Goal: Task Accomplishment & Management: Use online tool/utility

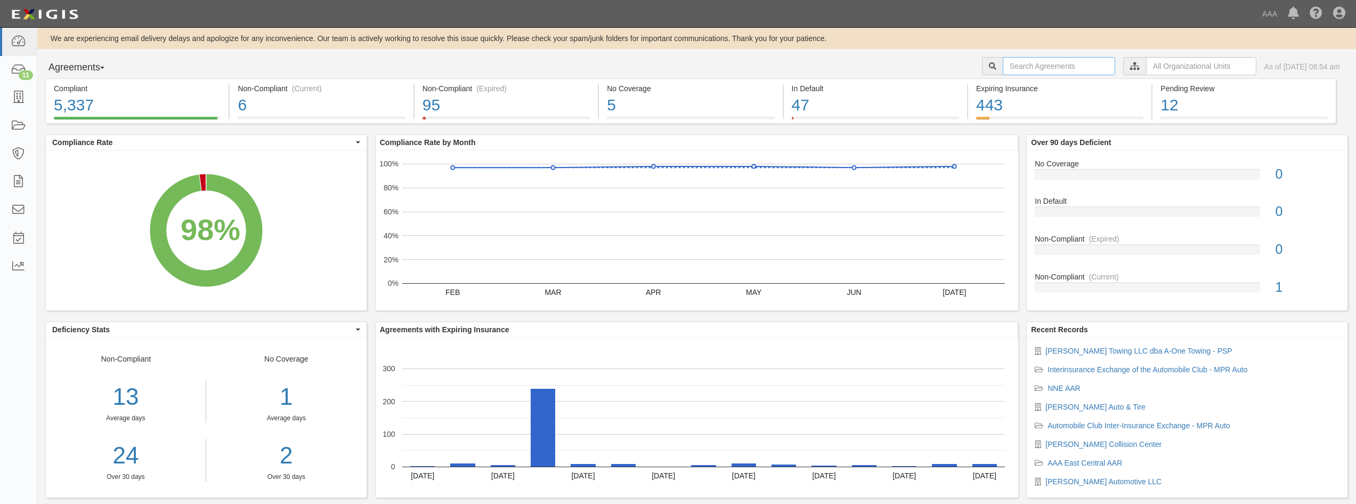
click at [1020, 67] on input "text" at bounding box center [1059, 66] width 112 height 18
type input "A plus"
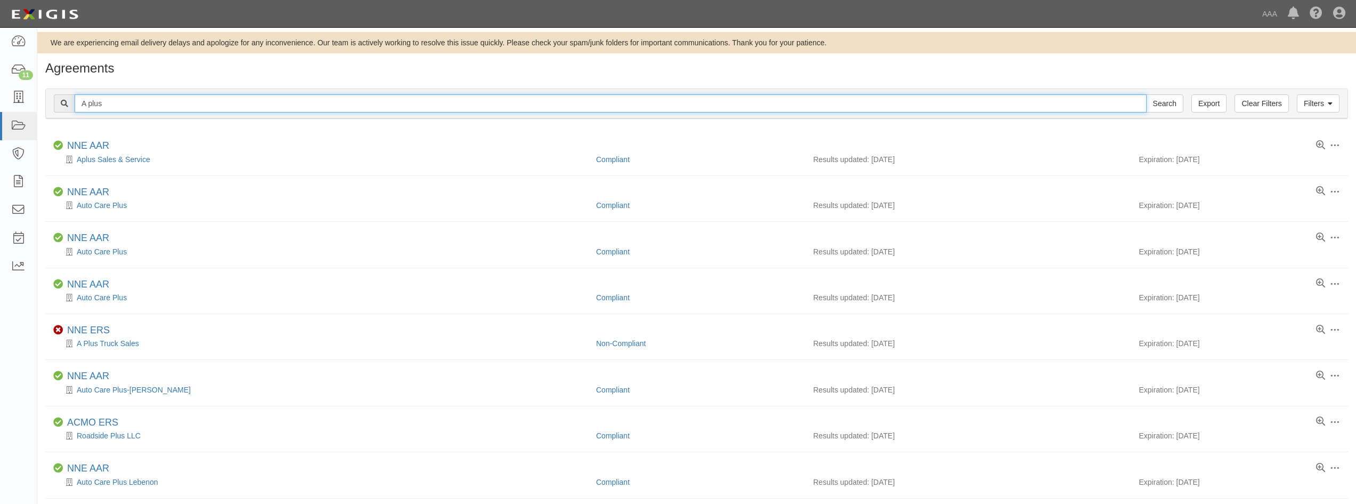
click at [114, 104] on input "A plus" at bounding box center [611, 103] width 1072 height 18
type input "A"
type input "A= Truck sales"
click at [1146, 94] on input "Search" at bounding box center [1164, 103] width 37 height 18
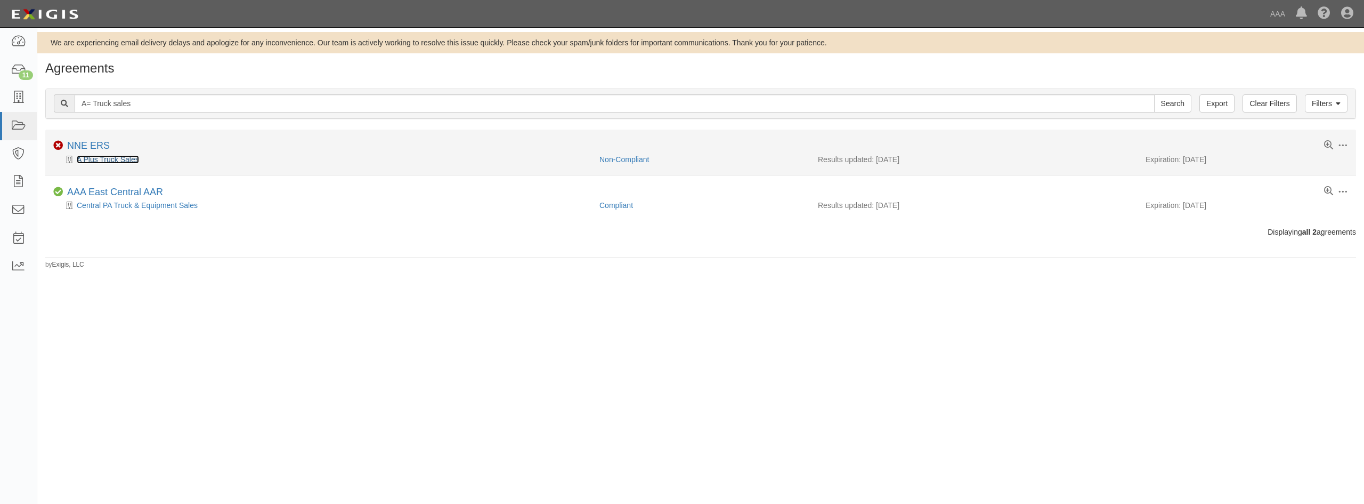
click at [101, 160] on link "A Plus Truck Sales" at bounding box center [108, 159] width 62 height 9
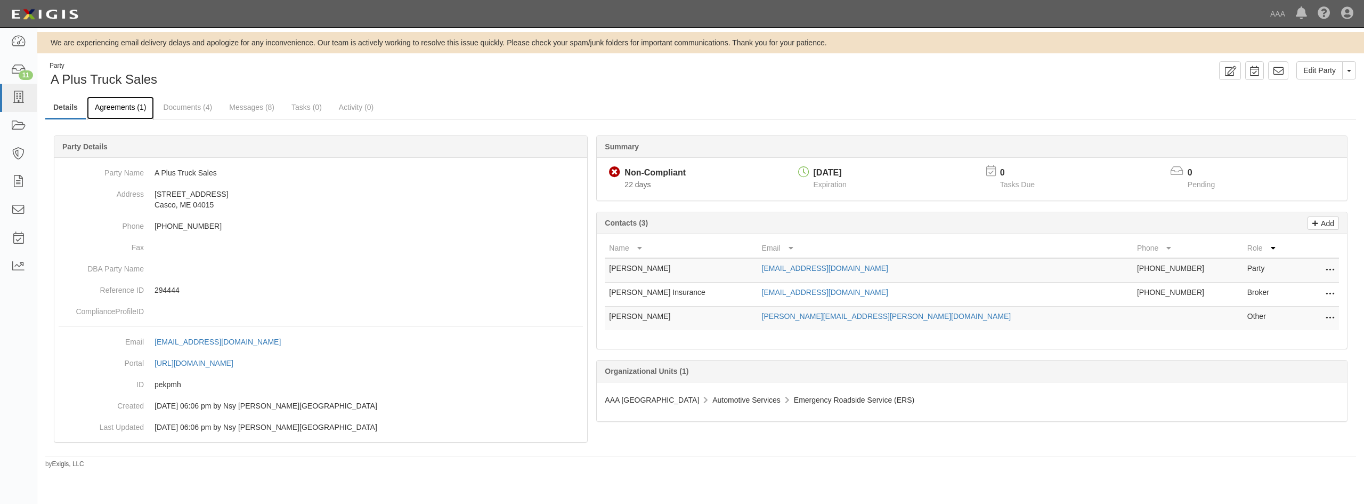
click at [119, 113] on link "Agreements (1)" at bounding box center [120, 107] width 67 height 23
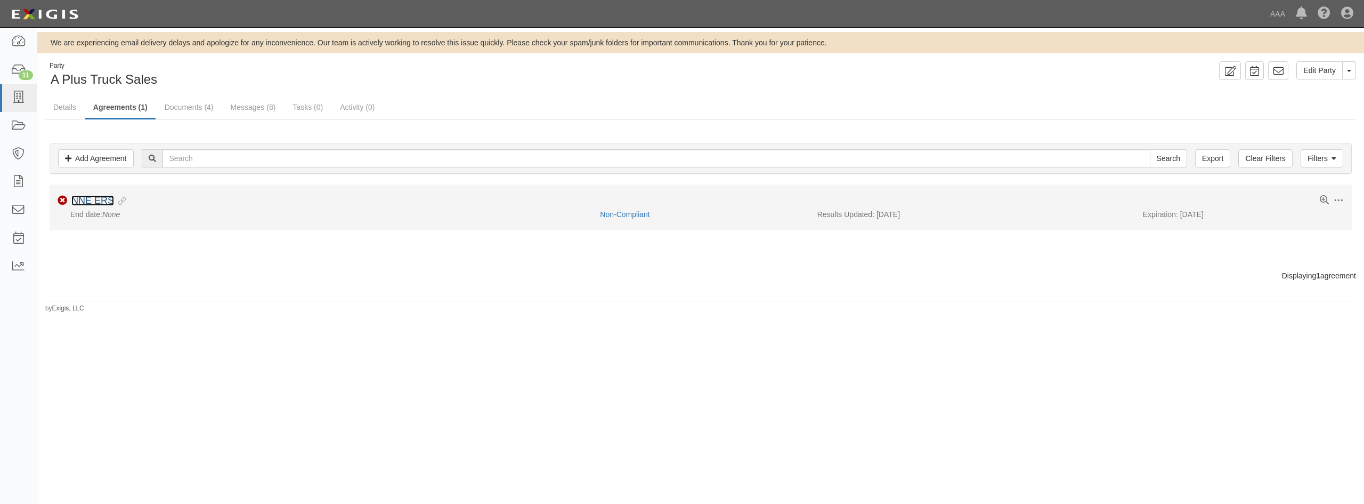
click at [86, 203] on link "NNE ERS" at bounding box center [92, 200] width 43 height 11
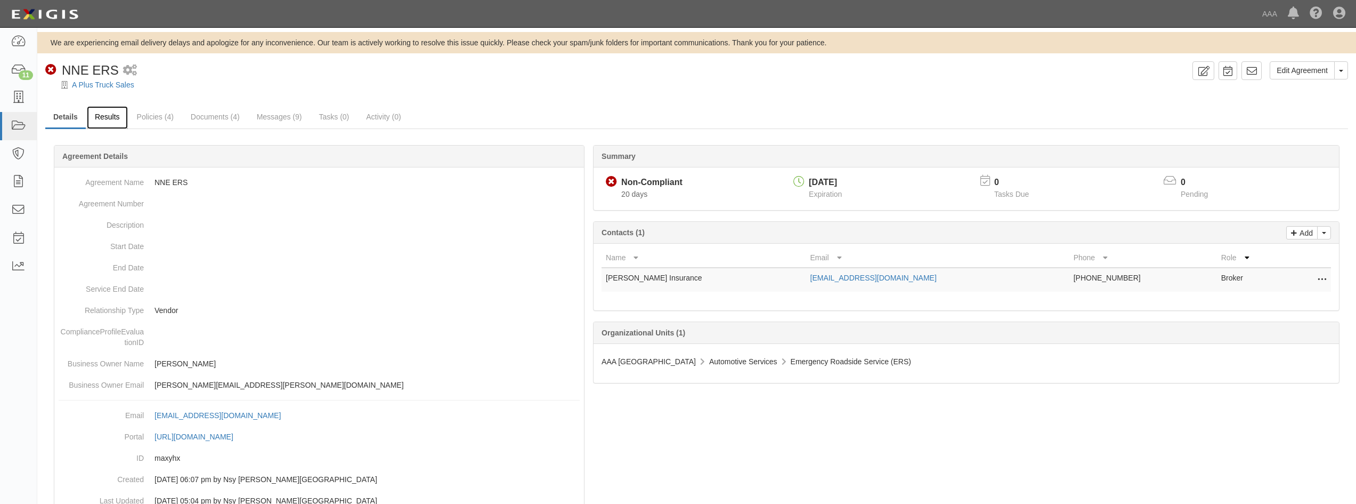
click at [106, 123] on link "Results" at bounding box center [107, 117] width 41 height 23
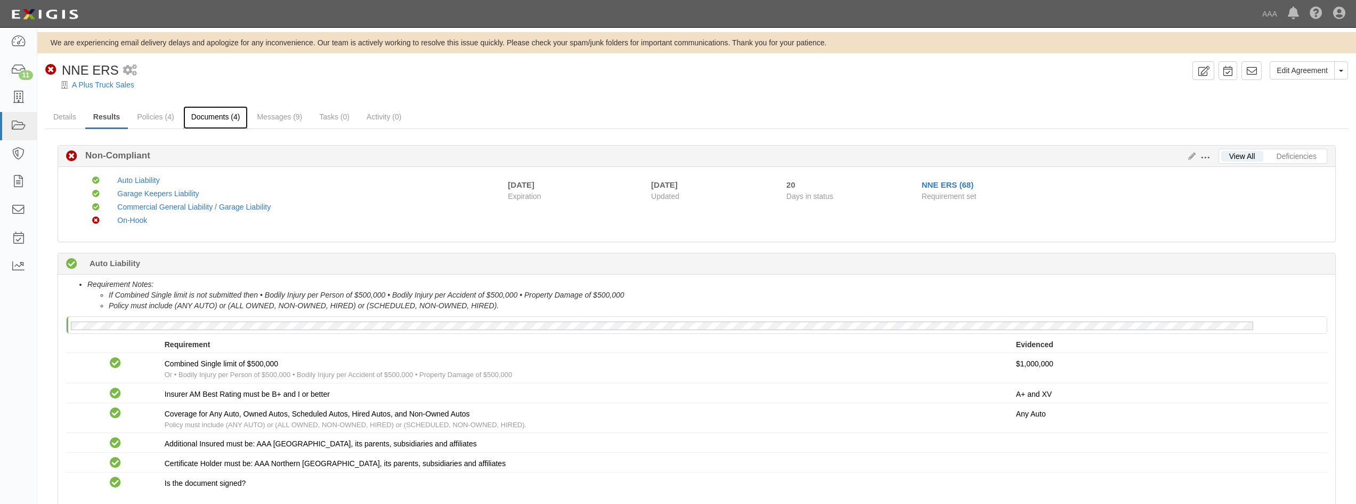
click at [206, 119] on link "Documents (4)" at bounding box center [215, 117] width 65 height 23
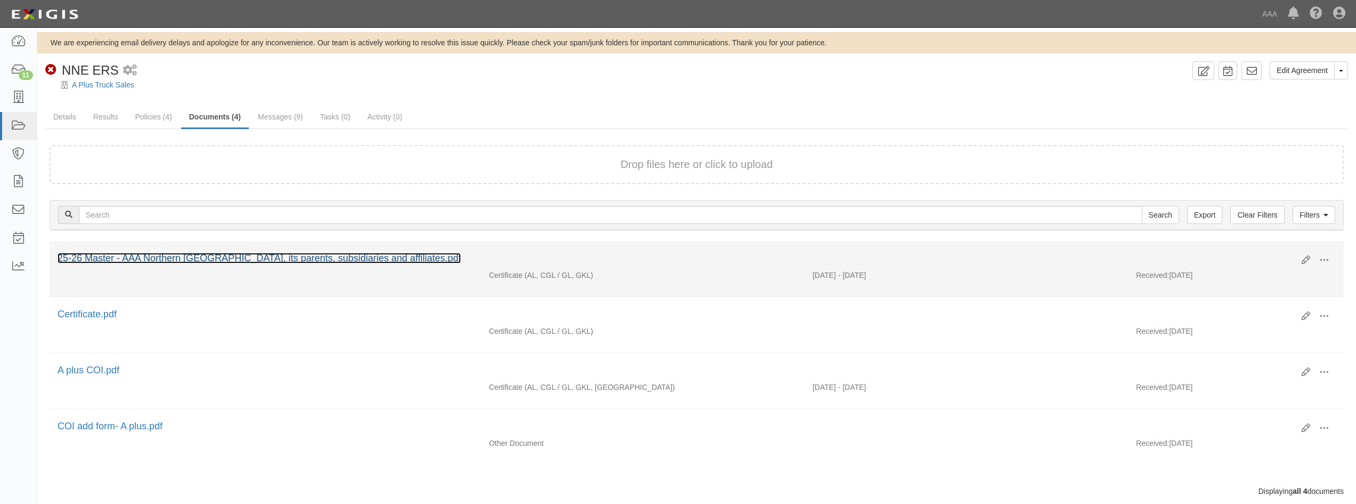
click at [306, 256] on link "25-26 Master - AAA Northern New England, its parents, subsidiaries and affiliat…" at bounding box center [259, 258] width 403 height 11
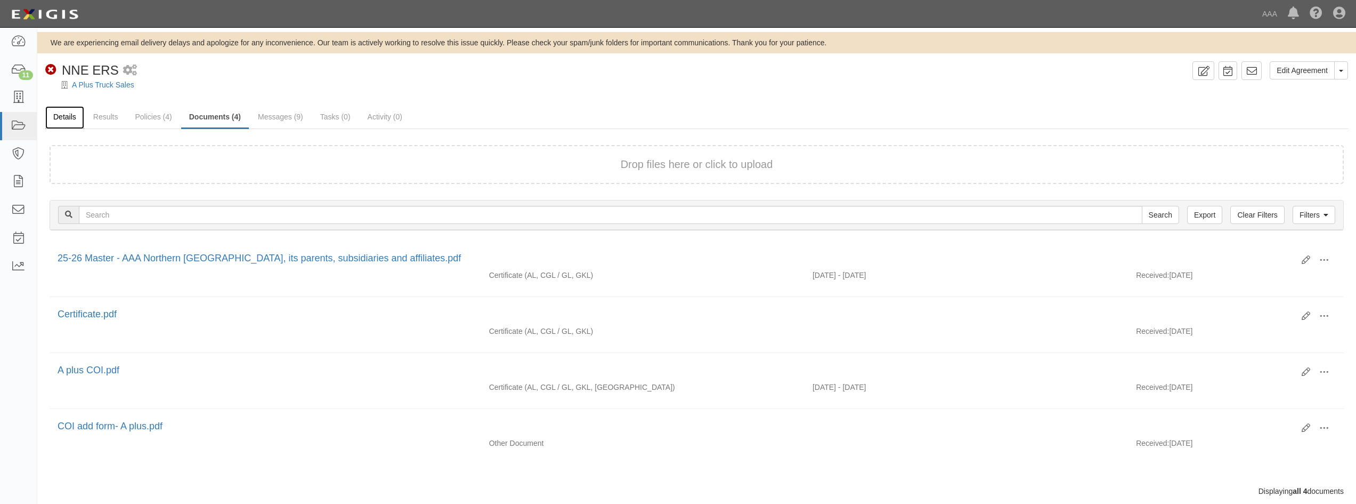
click at [63, 120] on link "Details" at bounding box center [64, 117] width 39 height 23
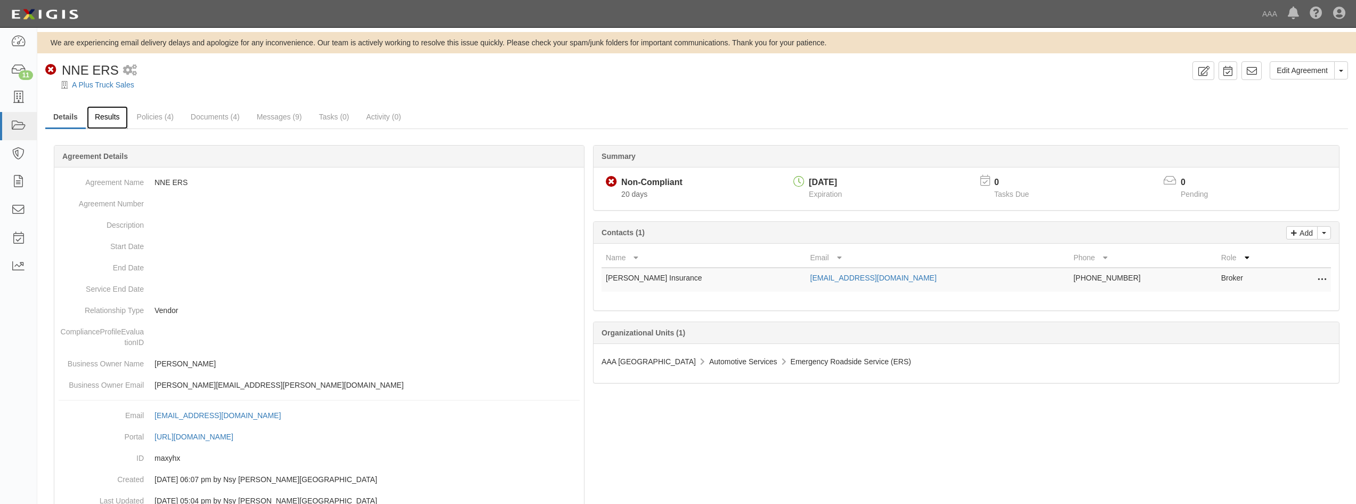
click at [101, 126] on link "Results" at bounding box center [107, 117] width 41 height 23
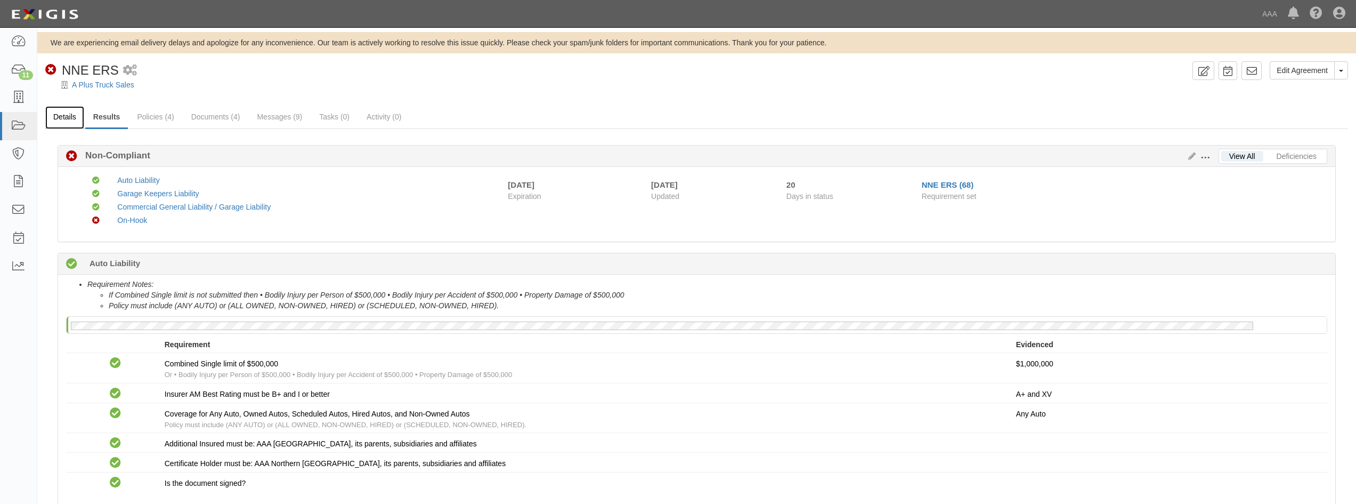
click at [67, 118] on link "Details" at bounding box center [64, 117] width 39 height 23
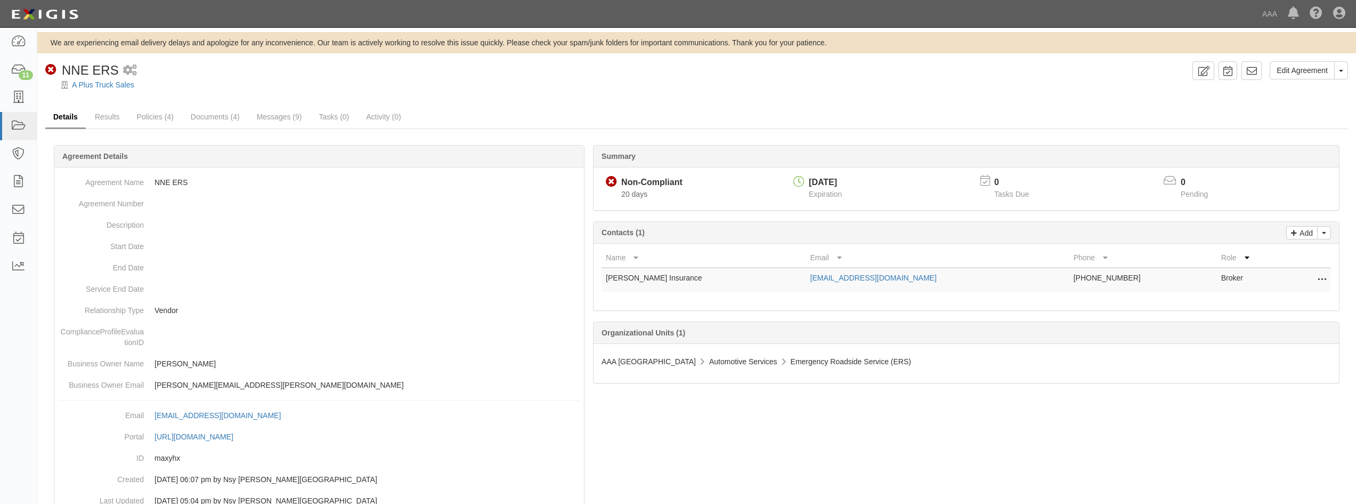
click at [71, 119] on link "Details" at bounding box center [65, 117] width 40 height 23
click at [115, 120] on link "Results" at bounding box center [107, 117] width 41 height 23
click at [68, 121] on link "Details" at bounding box center [65, 117] width 40 height 23
click at [116, 121] on link "Results" at bounding box center [107, 117] width 41 height 23
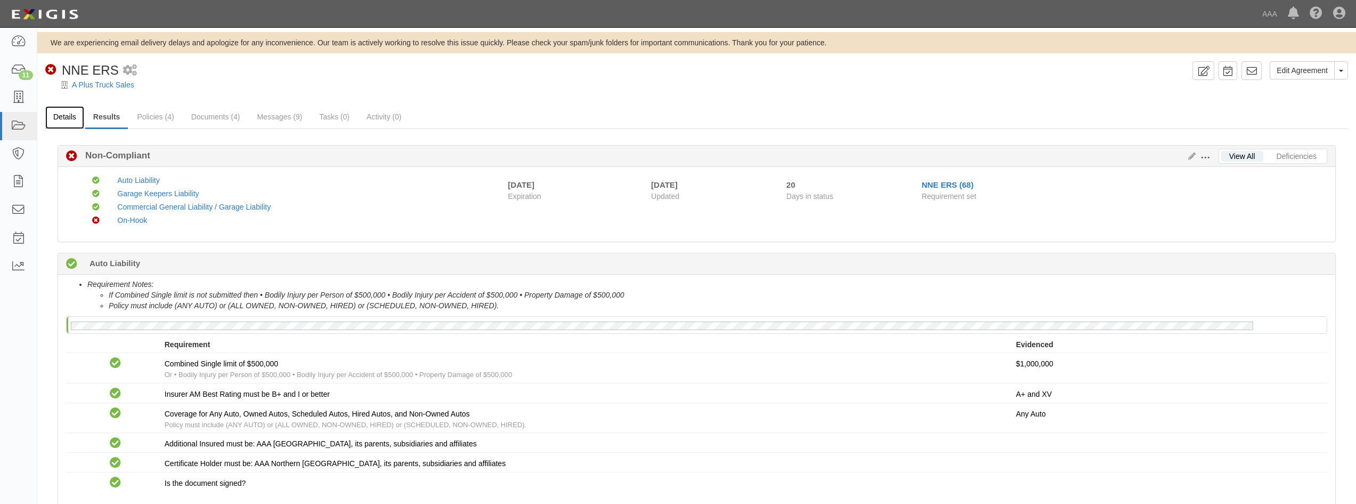
click at [66, 118] on link "Details" at bounding box center [64, 117] width 39 height 23
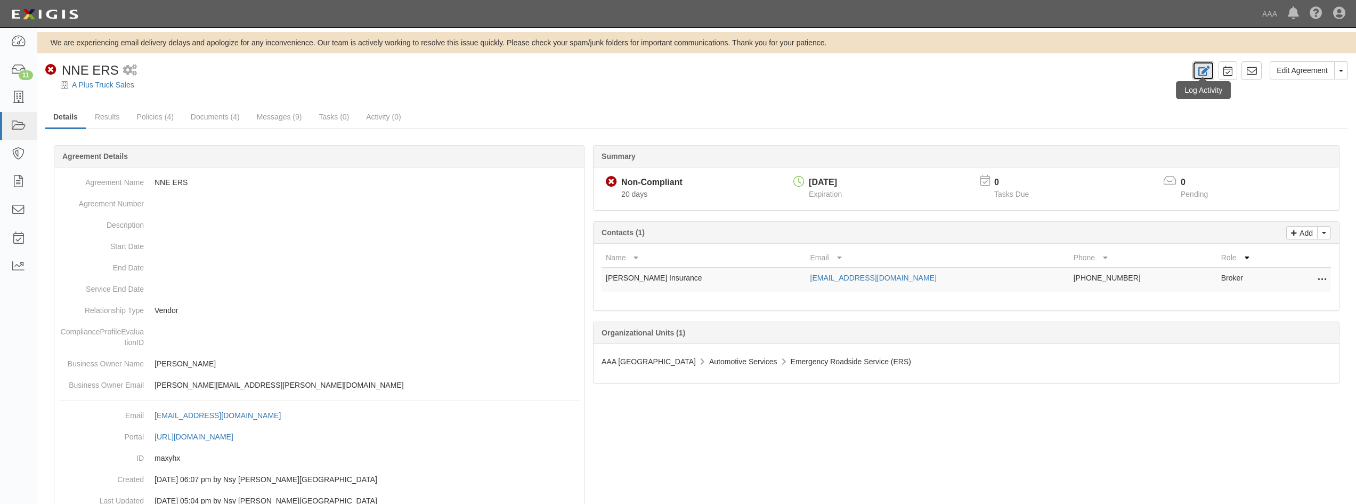
click at [1200, 72] on icon at bounding box center [1203, 71] width 12 height 10
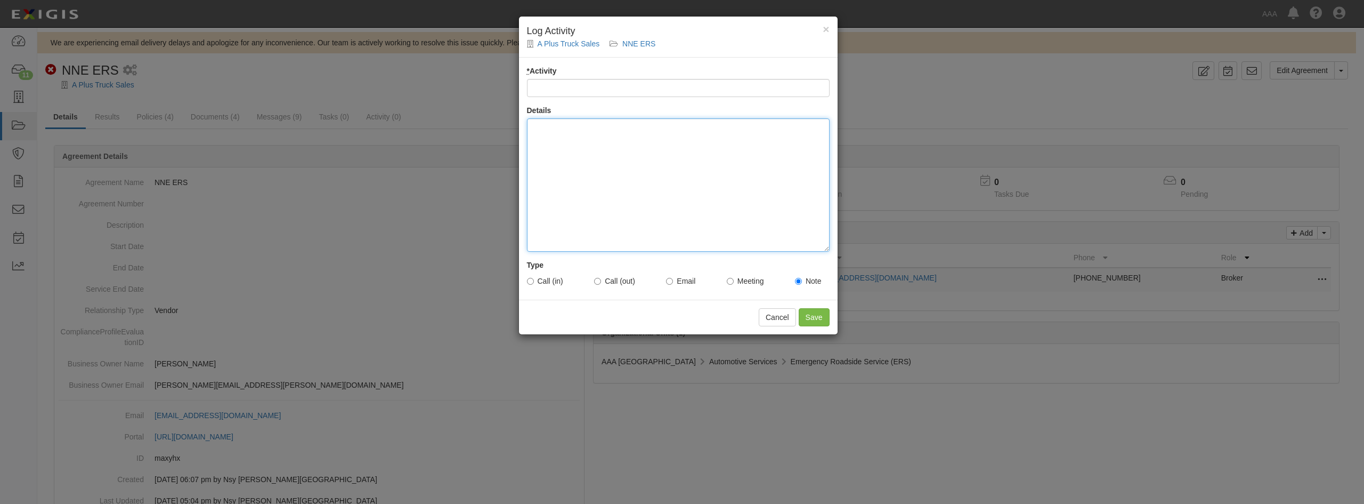
click at [618, 144] on div at bounding box center [678, 184] width 303 height 133
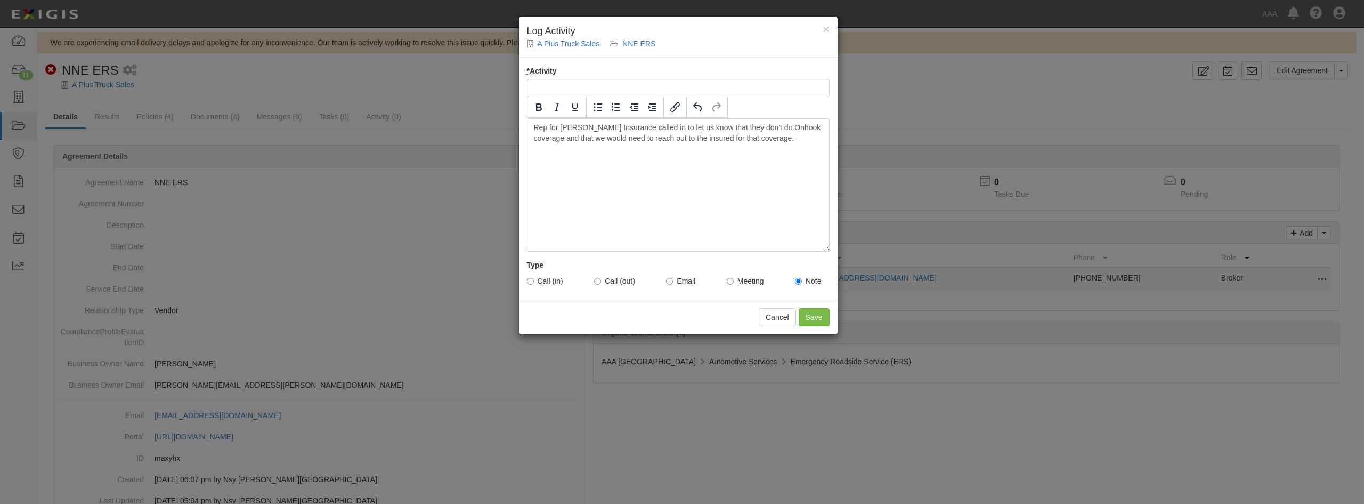
click at [529, 276] on label "Call (in)" at bounding box center [545, 280] width 36 height 11
click at [529, 278] on input "Call (in)" at bounding box center [530, 281] width 7 height 7
radio input "true"
click at [581, 95] on input "* Activity" at bounding box center [678, 88] width 303 height 18
type input "On Hook Coverage Inquiry"
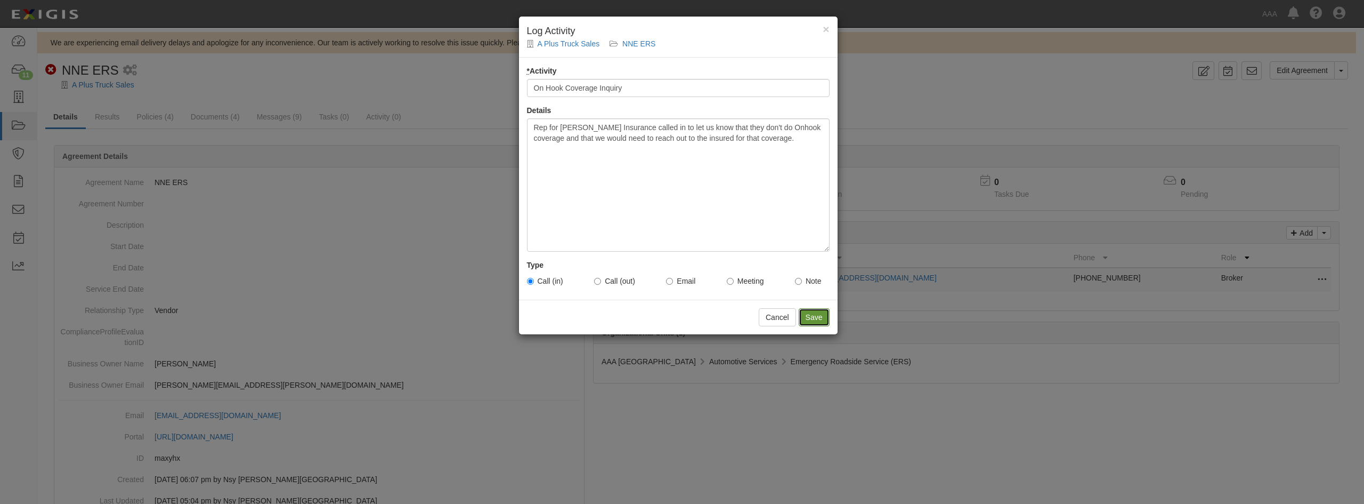
click at [806, 321] on input "Save" at bounding box center [814, 317] width 31 height 18
